Goal: Find specific fact: Find specific fact

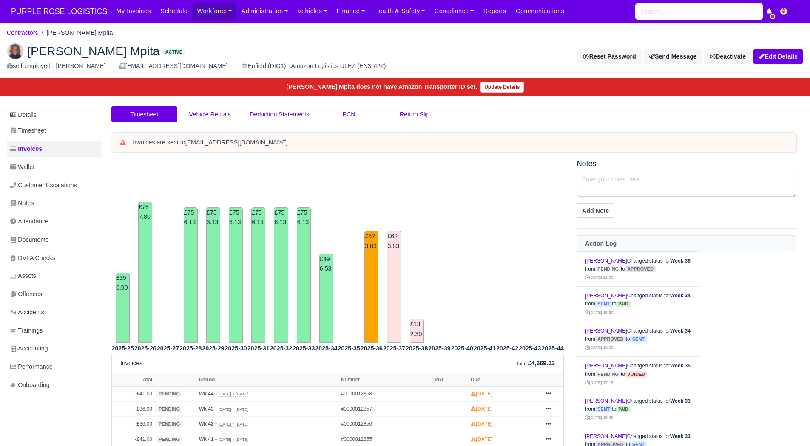
click at [696, 259] on tbody "[PERSON_NAME] Changed status for Week 36 from pending to approved [DATE] 12:23 …" at bounding box center [686, 358] width 220 height 213
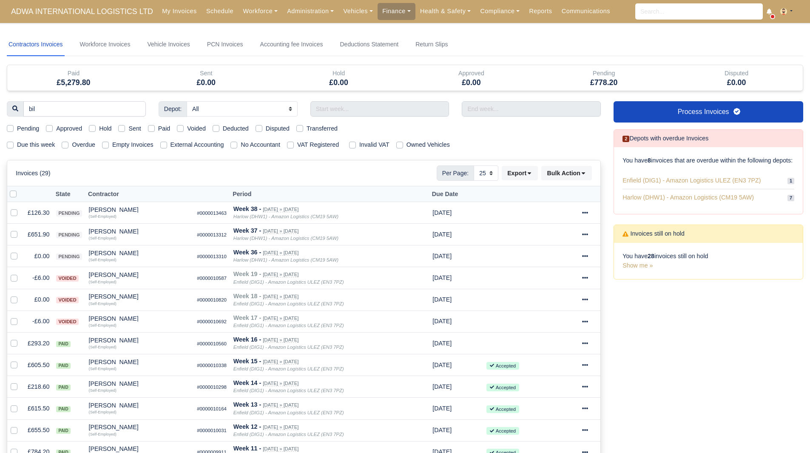
select select "25"
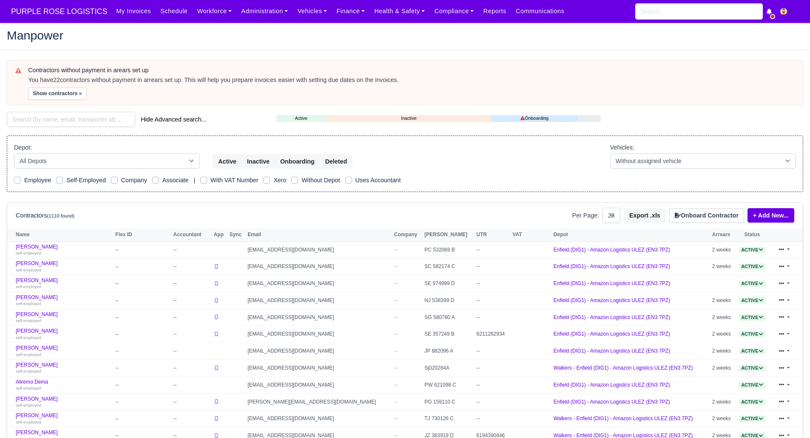
select select "25"
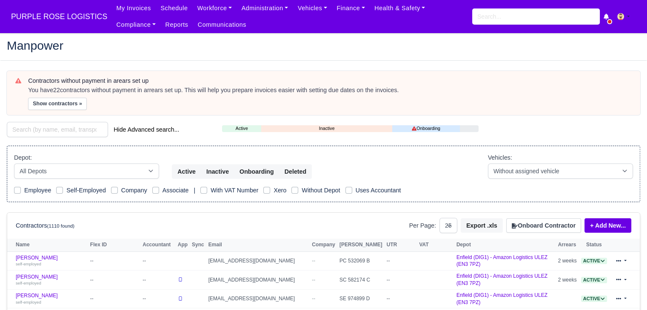
click at [68, 128] on input "search" at bounding box center [57, 129] width 101 height 15
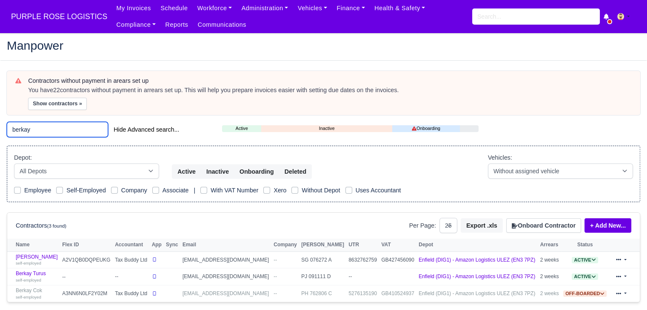
scroll to position [48, 0]
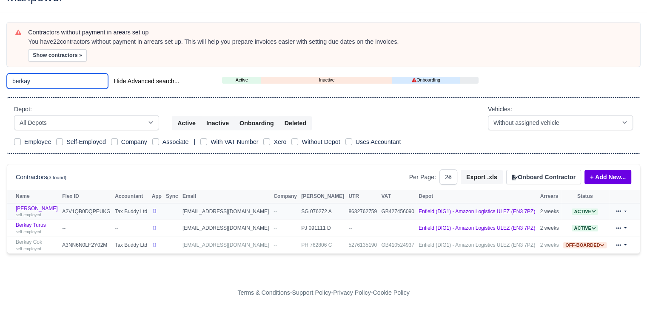
type input "berkay"
click at [39, 203] on td "Berkay Koroglu self-employed" at bounding box center [33, 211] width 53 height 17
click at [39, 210] on link "Berkay Koroglu self-employed" at bounding box center [37, 212] width 42 height 12
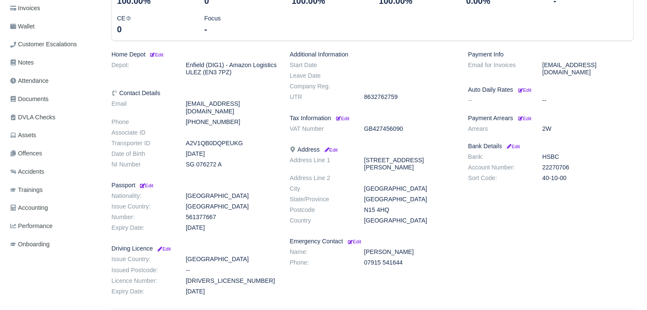
scroll to position [145, 0]
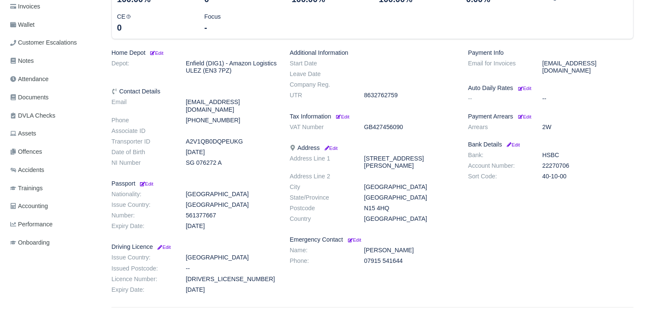
click at [558, 162] on dd "22270706" at bounding box center [588, 165] width 104 height 7
copy dd "22270706"
